Goal: Task Accomplishment & Management: Use online tool/utility

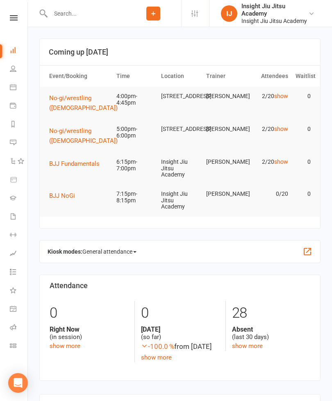
click at [14, 347] on icon at bounding box center [13, 345] width 7 height 7
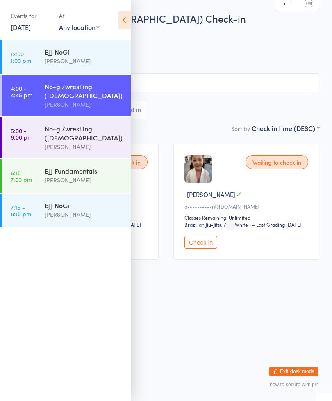
click at [126, 11] on icon at bounding box center [124, 19] width 13 height 17
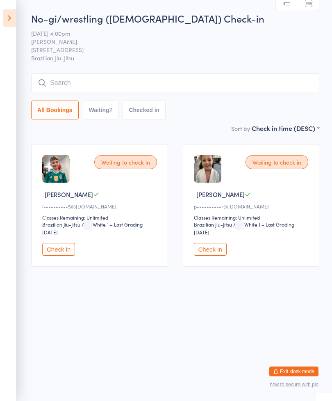
click at [8, 12] on icon at bounding box center [9, 17] width 13 height 17
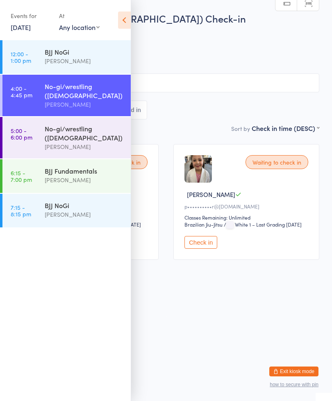
click at [40, 117] on link "5:00 - 6:00 pm No-gi/wrestling (9-13 y/o) Kelton Tabor" at bounding box center [66, 137] width 128 height 41
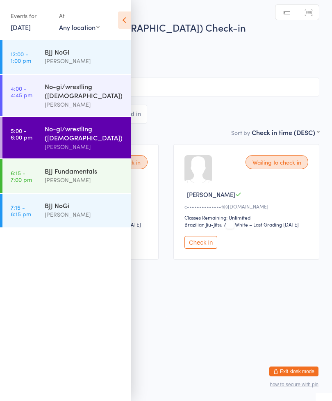
click at [129, 16] on icon at bounding box center [124, 19] width 13 height 17
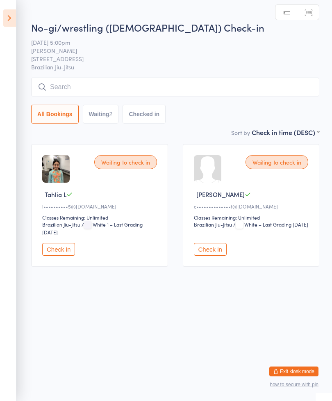
click at [4, 17] on icon at bounding box center [9, 17] width 13 height 17
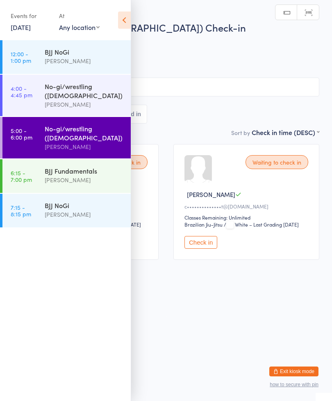
click at [58, 159] on div "BJJ Fundamentals Nathan Tukuafu" at bounding box center [88, 175] width 86 height 32
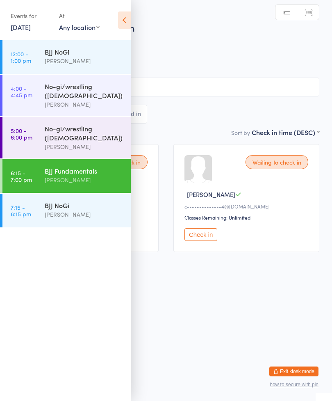
click at [130, 4] on div "Events for 14 Aug, 2025 14 Aug, 2025 August 2025 Sun Mon Tue Wed Thu Fri Sat 31…" at bounding box center [65, 20] width 131 height 41
click at [130, 18] on icon at bounding box center [124, 19] width 13 height 17
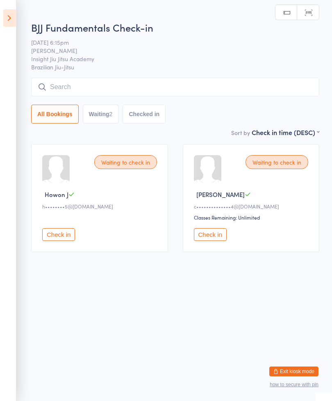
click at [4, 18] on icon at bounding box center [9, 17] width 13 height 17
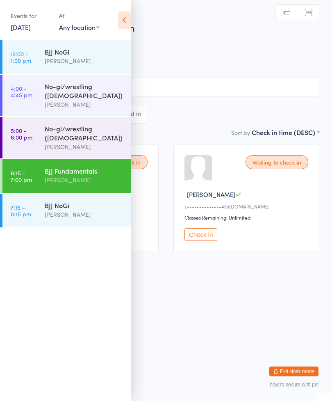
click at [53, 85] on div "No-gi/wrestling ([DEMOGRAPHIC_DATA])" at bounding box center [84, 91] width 79 height 18
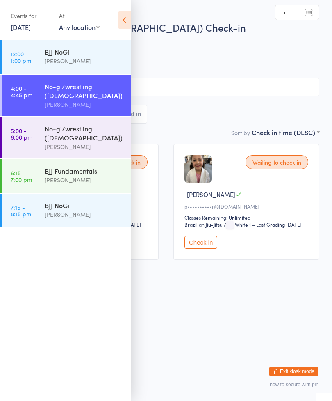
click at [119, 16] on icon at bounding box center [124, 19] width 13 height 17
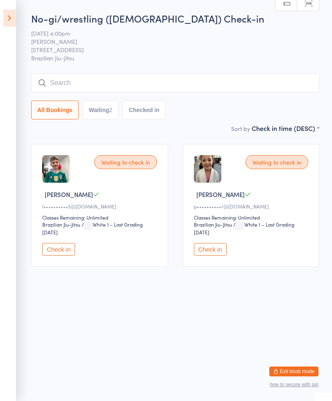
click at [47, 78] on input "search" at bounding box center [175, 82] width 288 height 19
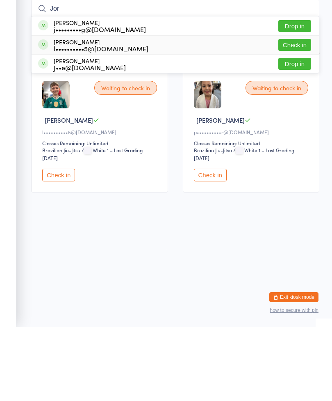
type input "Jor"
click at [36, 110] on div "Jordan Langford l••••••••••5@gmail.com Check in" at bounding box center [176, 119] width 288 height 18
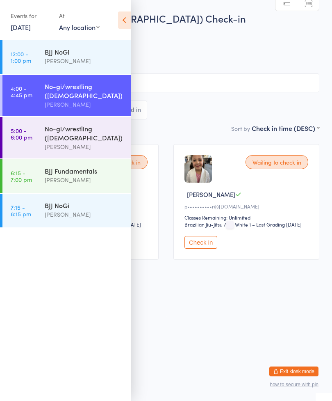
click at [124, 16] on icon at bounding box center [124, 19] width 13 height 17
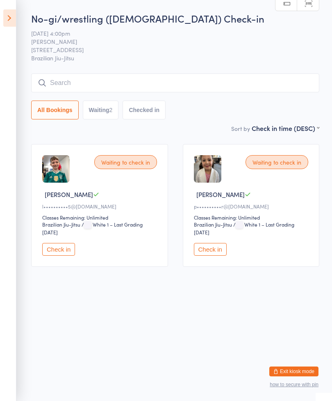
click at [54, 254] on button "Check in" at bounding box center [58, 249] width 33 height 13
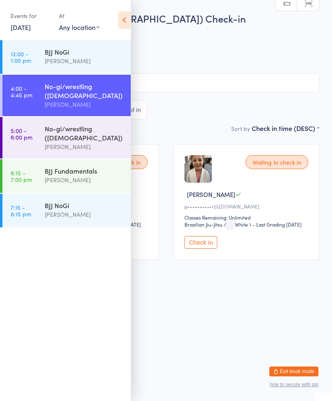
click at [126, 24] on icon at bounding box center [124, 19] width 13 height 17
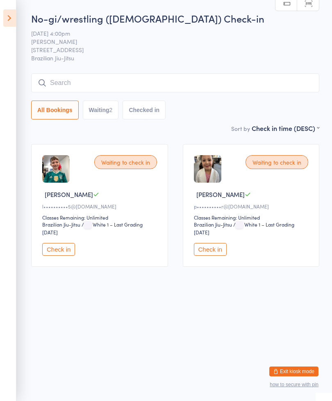
click at [51, 248] on button "Check in" at bounding box center [58, 249] width 33 height 13
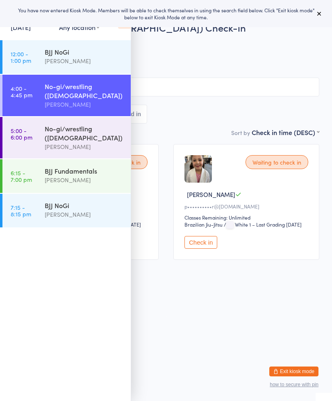
click at [316, 10] on button at bounding box center [320, 14] width 10 height 10
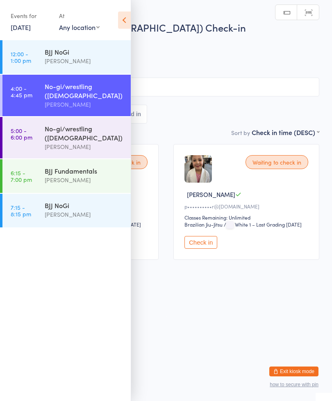
click at [123, 15] on icon at bounding box center [124, 19] width 13 height 17
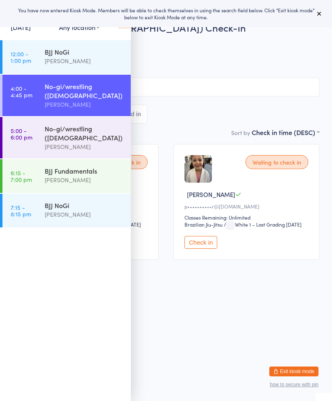
click at [319, 15] on icon at bounding box center [319, 13] width 7 height 7
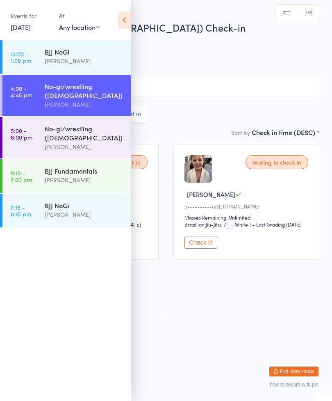
click at [130, 11] on div "Events for 14 Aug, 2025 14 Aug, 2025 August 2025 Sun Mon Tue Wed Thu Fri Sat 31…" at bounding box center [65, 20] width 131 height 41
click at [126, 16] on icon at bounding box center [124, 19] width 13 height 17
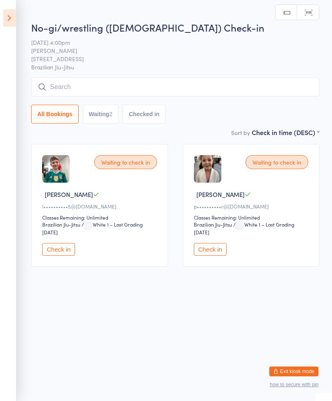
click at [66, 254] on button "Check in" at bounding box center [58, 249] width 33 height 13
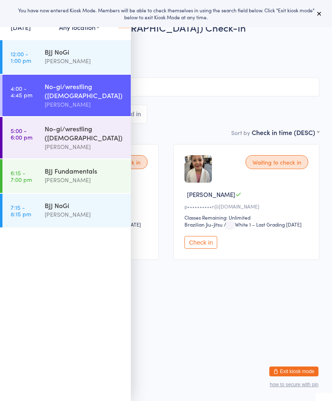
click at [319, 18] on button at bounding box center [320, 14] width 10 height 10
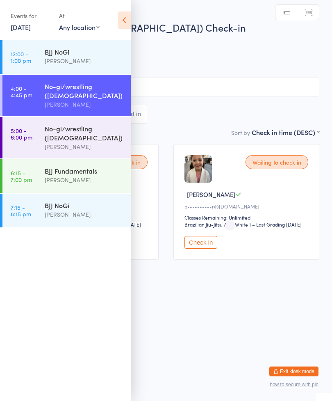
click at [128, 26] on icon at bounding box center [124, 19] width 13 height 17
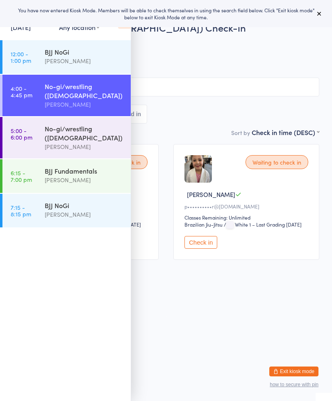
click at [319, 12] on icon at bounding box center [319, 13] width 7 height 7
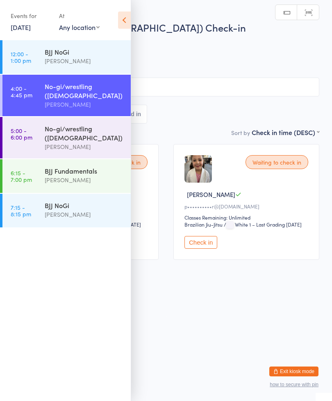
click at [123, 22] on icon at bounding box center [124, 19] width 13 height 17
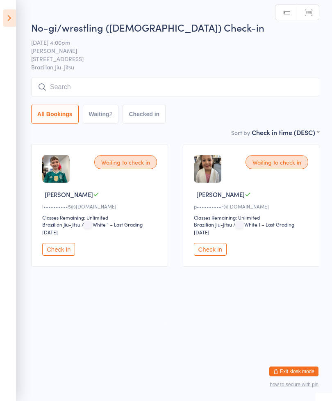
click at [60, 246] on div "Waiting to check in [PERSON_NAME] L l••••••••••5@[DOMAIN_NAME] Classes Remainin…" at bounding box center [99, 205] width 137 height 123
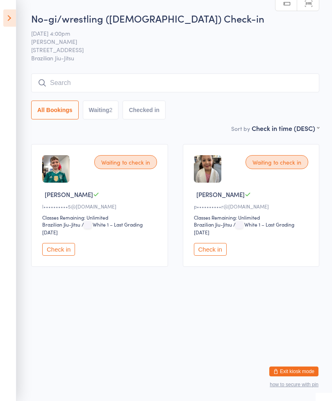
click at [70, 250] on button "Check in" at bounding box center [58, 249] width 33 height 13
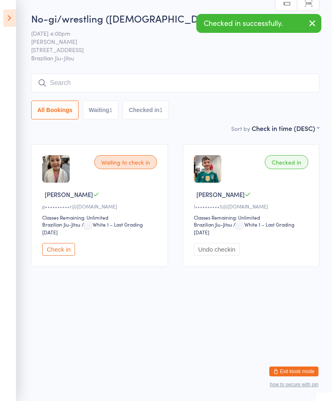
click at [198, 82] on input "search" at bounding box center [175, 82] width 288 height 19
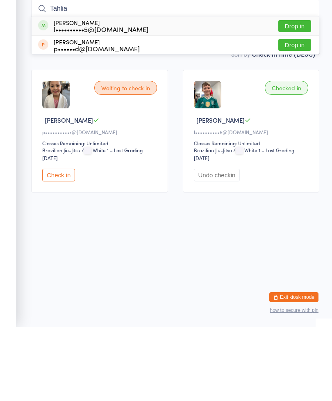
type input "Tahlia"
click at [296, 94] on button "Drop in" at bounding box center [295, 100] width 33 height 12
